Goal: Task Accomplishment & Management: Manage account settings

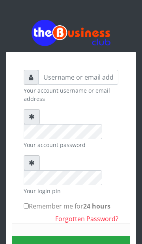
click at [26, 204] on input "Remember me for 24 hours" at bounding box center [26, 206] width 5 height 5
checkbox input "true"
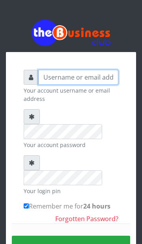
click at [101, 77] on input "text" at bounding box center [78, 77] width 80 height 15
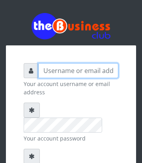
type input "[EMAIL_ADDRESS][DOMAIN_NAME]"
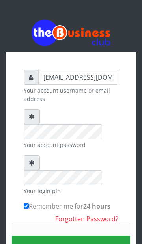
click at [27, 118] on div at bounding box center [32, 116] width 16 height 15
click at [34, 118] on icon at bounding box center [32, 117] width 6 height 6
click at [30, 155] on div at bounding box center [32, 162] width 16 height 15
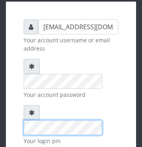
scroll to position [68, 0]
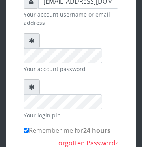
click at [36, 46] on div at bounding box center [32, 40] width 16 height 15
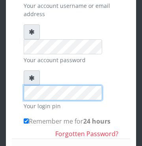
scroll to position [77, 0]
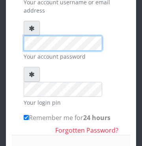
scroll to position [81, 0]
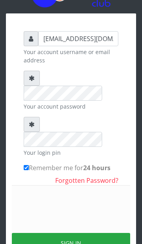
scroll to position [55, 0]
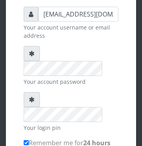
click at [26, 92] on div at bounding box center [32, 99] width 16 height 15
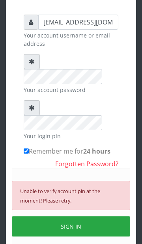
click at [26, 100] on div at bounding box center [32, 107] width 16 height 15
click at [80, 216] on button "SIGN IN" at bounding box center [71, 226] width 118 height 20
click at [79, 216] on button "SIGN IN" at bounding box center [71, 226] width 118 height 20
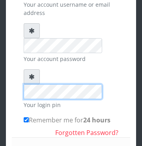
scroll to position [156, 0]
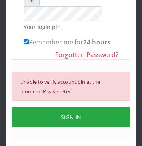
click at [76, 107] on button "SIGN IN" at bounding box center [71, 117] width 118 height 20
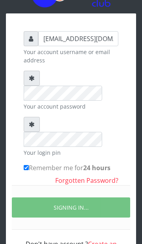
scroll to position [55, 0]
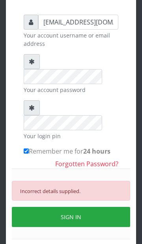
click at [77, 207] on button "SIGN IN" at bounding box center [71, 217] width 118 height 20
